Goal: Task Accomplishment & Management: Use online tool/utility

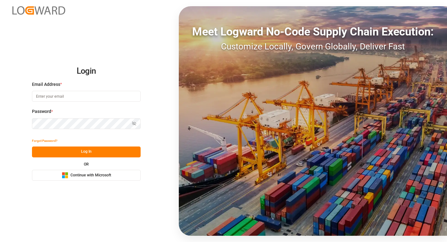
click at [78, 174] on span "Continue with Microsoft" at bounding box center [91, 175] width 41 height 6
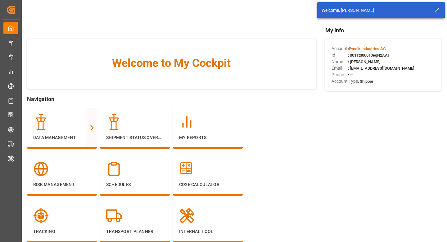
click at [438, 12] on icon at bounding box center [436, 10] width 7 height 7
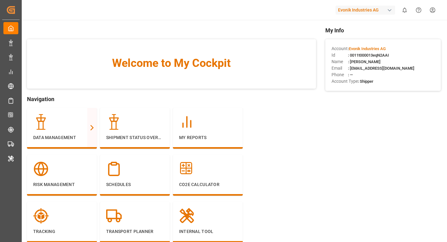
click at [433, 12] on html "Created by potrace 1.15, written by Peter Selinger 2001-2017 Created by potrace…" at bounding box center [223, 121] width 447 height 242
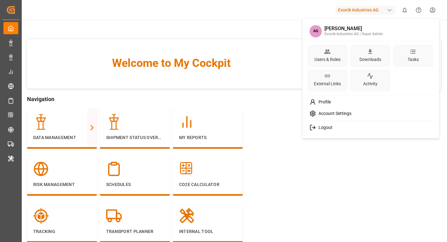
click at [386, 8] on html "Created by potrace 1.15, written by Peter Selinger 2001-2017 Created by potrace…" at bounding box center [223, 121] width 447 height 242
click at [386, 8] on div "Evonik Industries AG" at bounding box center [366, 10] width 60 height 9
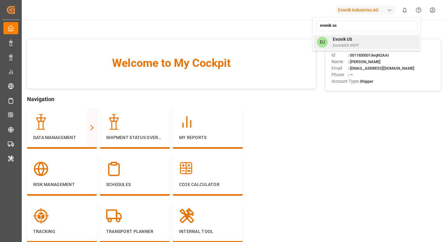
type input "evonik us"
click at [356, 38] on span "Evonik US" at bounding box center [346, 39] width 26 height 7
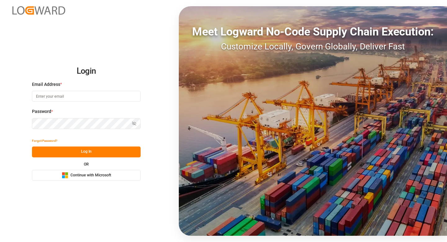
click at [87, 176] on span "Continue with Microsoft" at bounding box center [91, 175] width 41 height 6
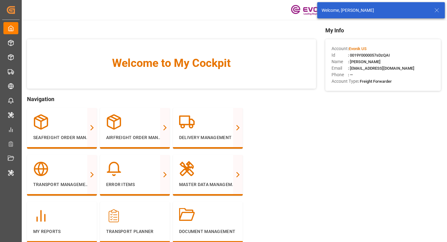
click at [434, 12] on icon at bounding box center [436, 10] width 7 height 7
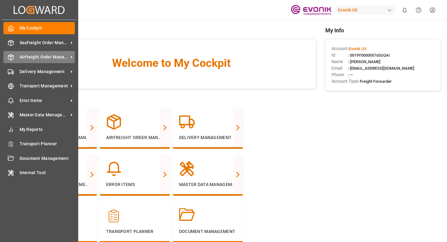
click at [38, 57] on span "Airfreight Order Management" at bounding box center [44, 57] width 49 height 7
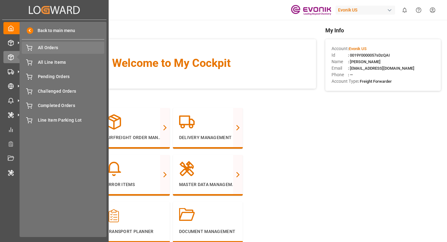
click at [71, 50] on span "All Orders" at bounding box center [71, 47] width 67 height 7
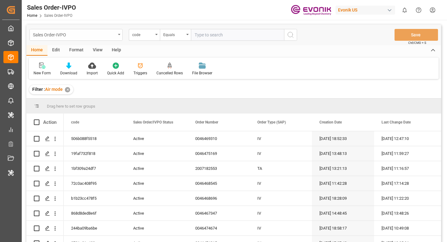
click at [66, 36] on div "Sales Order-IVPO" at bounding box center [74, 34] width 83 height 8
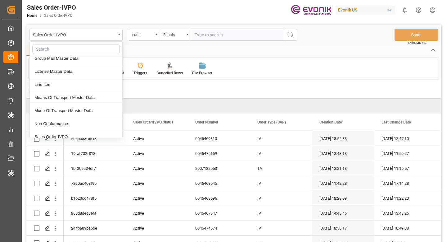
scroll to position [99, 0]
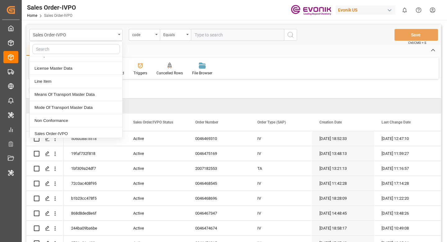
click at [58, 82] on div "Line Item" at bounding box center [76, 81] width 93 height 13
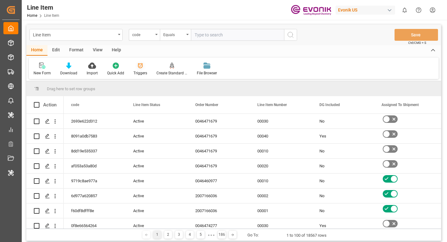
click at [140, 68] on icon at bounding box center [140, 65] width 5 height 5
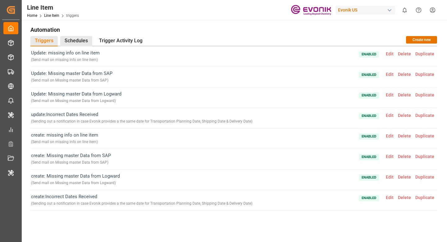
click at [88, 40] on div "Schedules" at bounding box center [76, 41] width 32 height 10
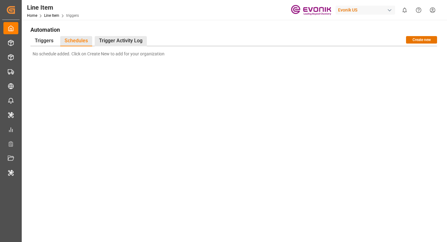
click at [110, 43] on div "Trigger Activity Log" at bounding box center [121, 41] width 52 height 10
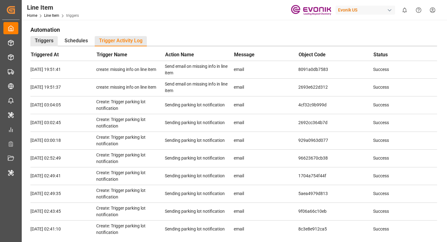
click at [51, 41] on div "Triggers" at bounding box center [43, 41] width 27 height 10
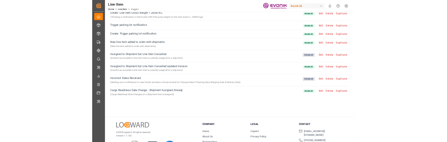
scroll to position [38, 0]
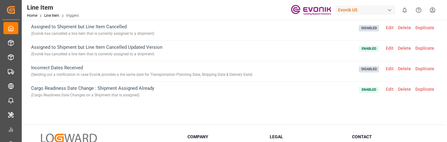
scroll to position [35, 0]
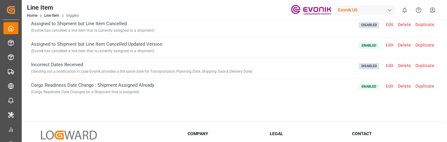
click at [390, 85] on span "Edit" at bounding box center [390, 86] width 12 height 5
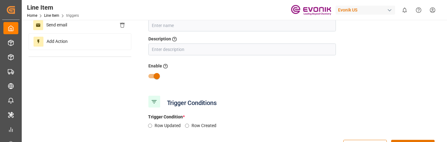
type input "Cargo Readiness Date Change : Shipment Assigned Already"
type input "Cargo Readiness Date Changes on a Shipment that is assigned"
radio input "true"
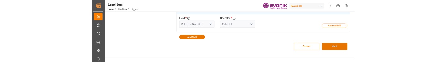
scroll to position [350, 0]
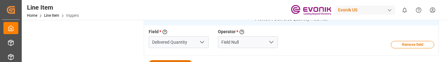
click at [355, 11] on div "Evonik US" at bounding box center [366, 10] width 60 height 9
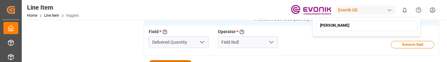
type input "[PERSON_NAME]"
